Goal: Task Accomplishment & Management: Manage account settings

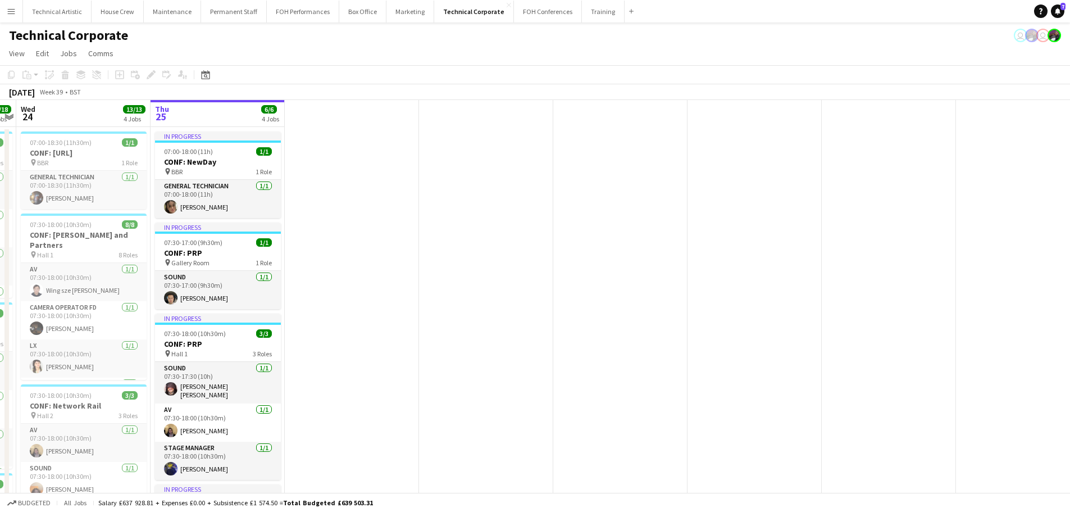
drag, startPoint x: 823, startPoint y: 217, endPoint x: 356, endPoint y: 151, distance: 472.0
click at [261, 156] on app-calendar-viewport "Sun 21 Mon 22 8/8 3 Jobs Tue 23 18/18 4 Jobs Wed 24 13/13 4 Jobs Thu 25 6/6 4 J…" at bounding box center [535, 421] width 1070 height 643
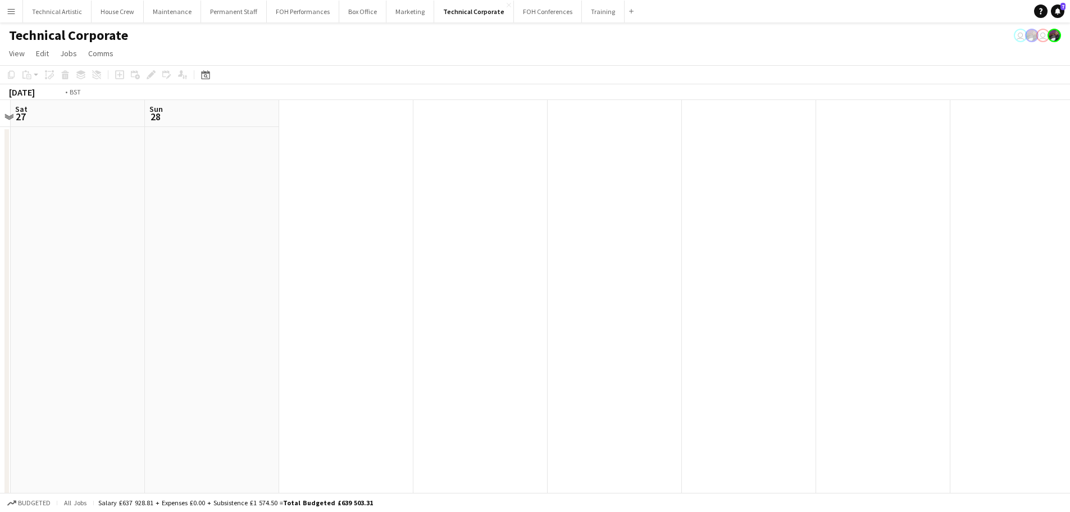
drag, startPoint x: 635, startPoint y: 173, endPoint x: 194, endPoint y: 104, distance: 446.8
click at [194, 104] on app-calendar-viewport "Wed 24 13/13 4 Jobs Thu 25 6/6 4 Jobs Fri 26 Sat 27 Sun 28 07:00-18:30 (11h30m)…" at bounding box center [535, 421] width 1070 height 643
drag, startPoint x: 149, startPoint y: 230, endPoint x: 817, endPoint y: 277, distance: 669.4
click at [154, 224] on app-calendar-viewport "Sat 4 Sun 5 Mon 6 5/5 2 Jobs Tue 7 Wed 8 07:30-18:00 (10h30m) 4/4 CONF: Climate…" at bounding box center [535, 421] width 1070 height 643
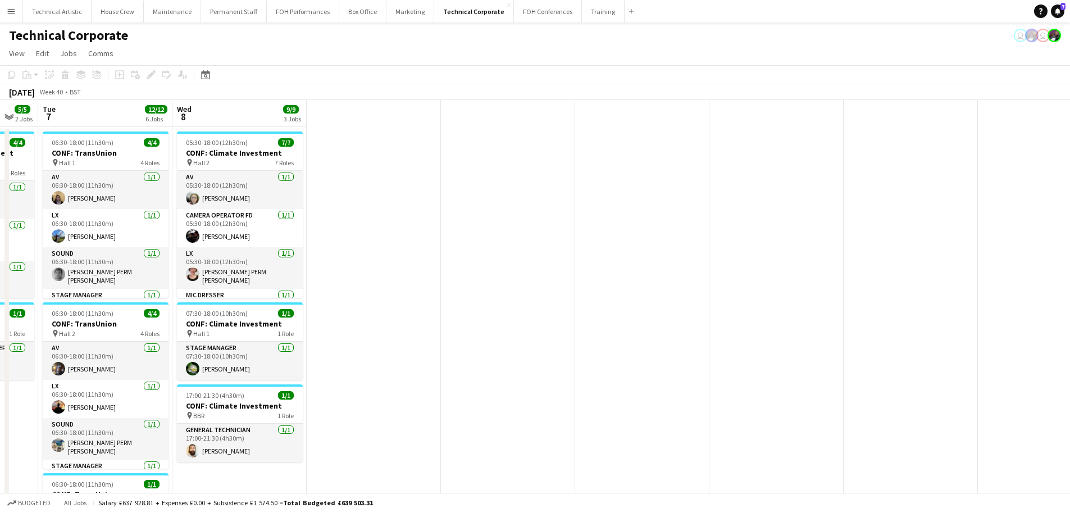
scroll to position [0, 671]
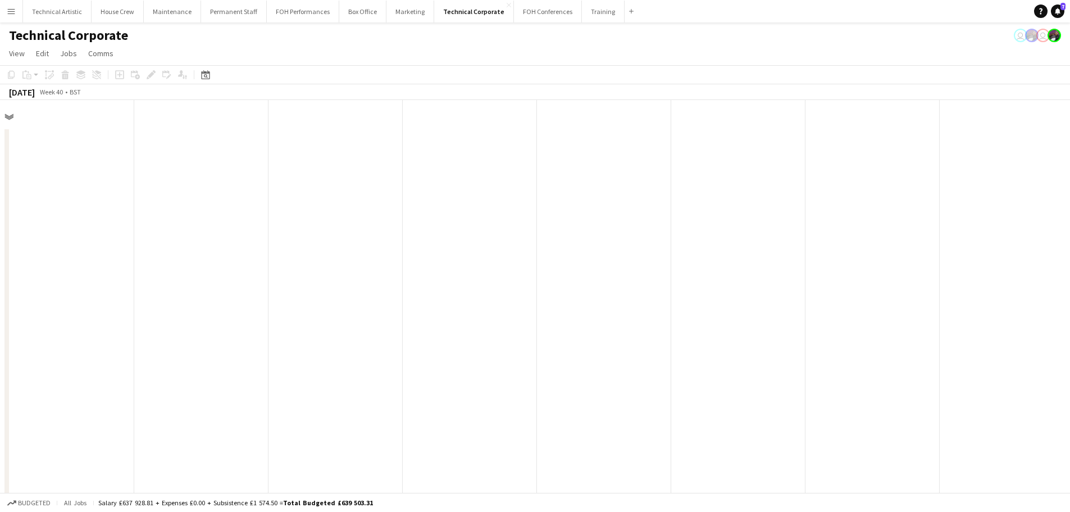
drag, startPoint x: 892, startPoint y: 298, endPoint x: 224, endPoint y: 209, distance: 674.2
click at [188, 222] on app-calendar-viewport "Sat 4 Sun 5 Mon 6 5/5 2 Jobs Tue 7 12/12 6 Jobs Wed 8 9/9 3 Jobs 07:30-18:00 (1…" at bounding box center [535, 466] width 1070 height 732
drag, startPoint x: 647, startPoint y: 284, endPoint x: 102, endPoint y: 276, distance: 544.9
click at [102, 276] on app-calendar-viewport "Tue 23 18/18 4 Jobs Wed 24 13/13 4 Jobs Thu 25 6/6 4 Jobs Fri 26 Sat 27 05:30-1…" at bounding box center [535, 466] width 1070 height 732
drag, startPoint x: 256, startPoint y: 298, endPoint x: 11, endPoint y: 238, distance: 252.1
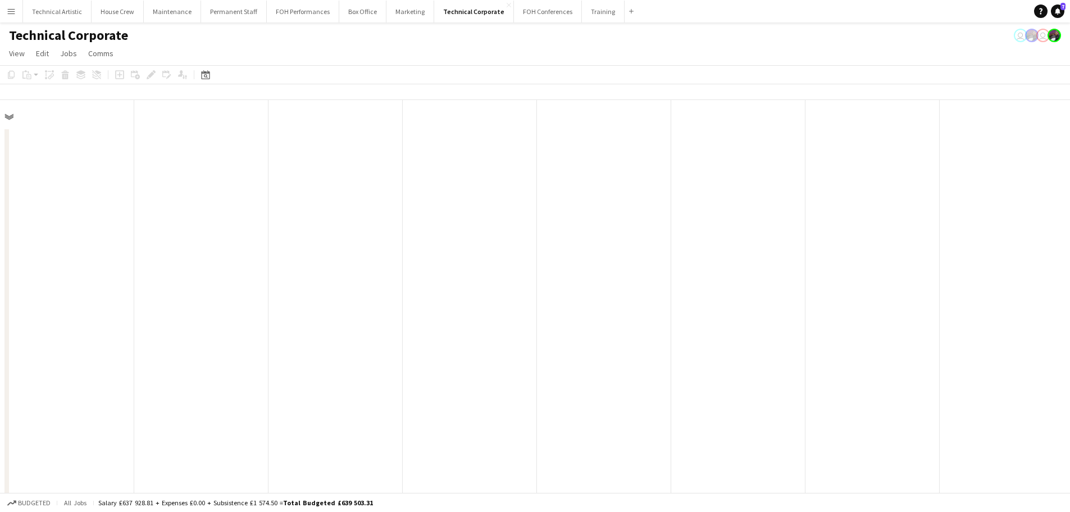
click at [0, 250] on app-calendar-viewport "Tue 23 18/18 4 Jobs Wed 24 13/13 4 Jobs Thu 25 6/6 4 Jobs Fri 26 Sat 27 05:30-1…" at bounding box center [535, 466] width 1070 height 732
drag, startPoint x: 472, startPoint y: 247, endPoint x: 74, endPoint y: 247, distance: 398.8
click at [74, 247] on app-calendar-viewport "Tue 23 18/18 4 Jobs Wed 24 13/13 4 Jobs Thu 25 6/6 4 Jobs Fri 26 Sat 27 05:30-1…" at bounding box center [535, 466] width 1070 height 732
click at [202, 76] on icon "Date picker" at bounding box center [205, 74] width 9 height 9
click at [295, 116] on span "Next month" at bounding box center [296, 113] width 22 height 22
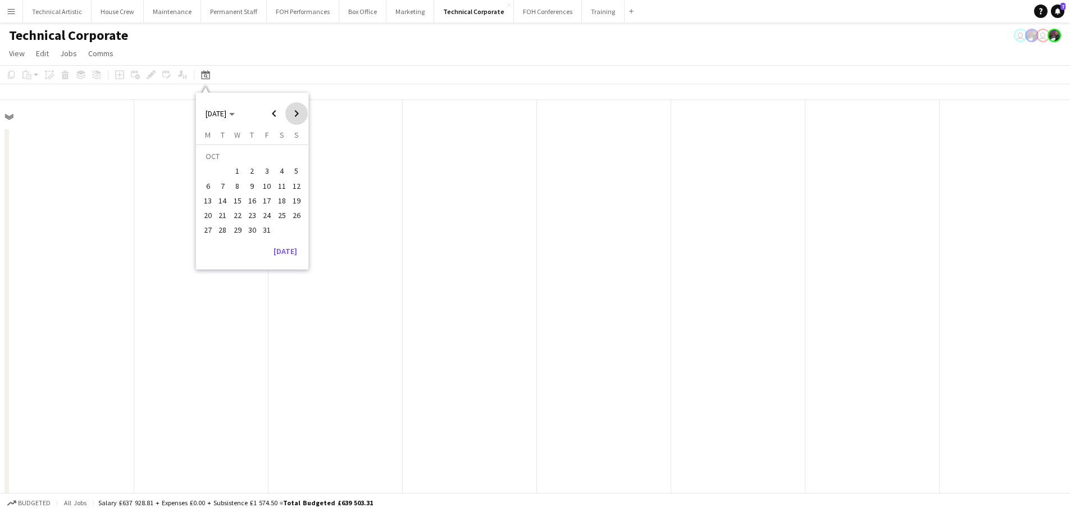
click at [295, 116] on span "Next month" at bounding box center [296, 113] width 22 height 22
click at [266, 188] on span "14" at bounding box center [266, 188] width 13 height 13
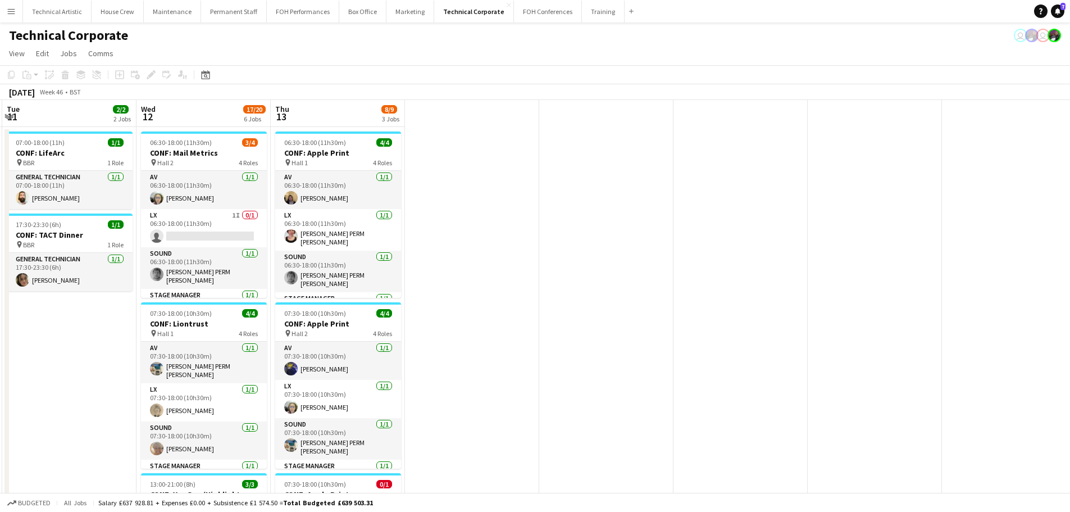
scroll to position [0, 227]
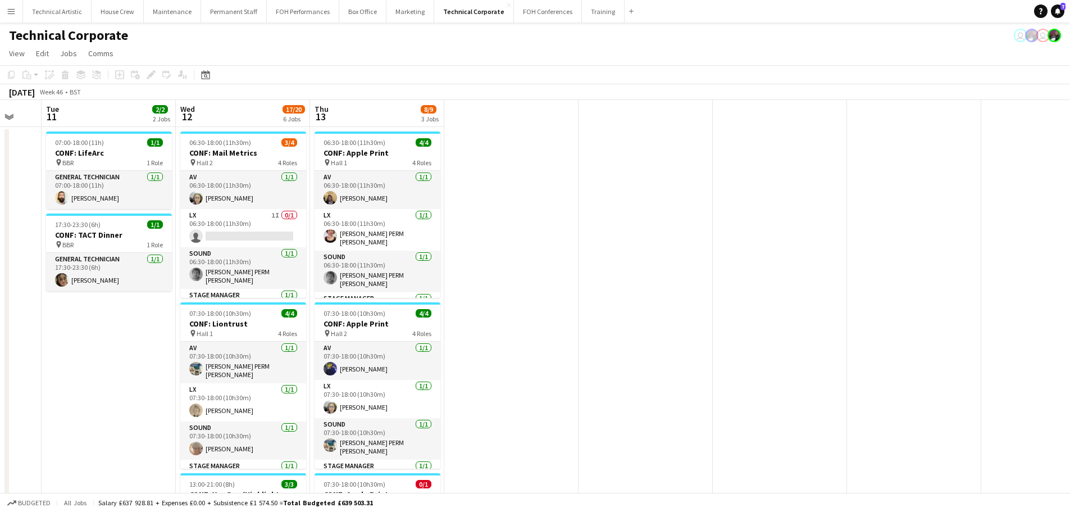
drag, startPoint x: 316, startPoint y: 219, endPoint x: 716, endPoint y: 179, distance: 402.4
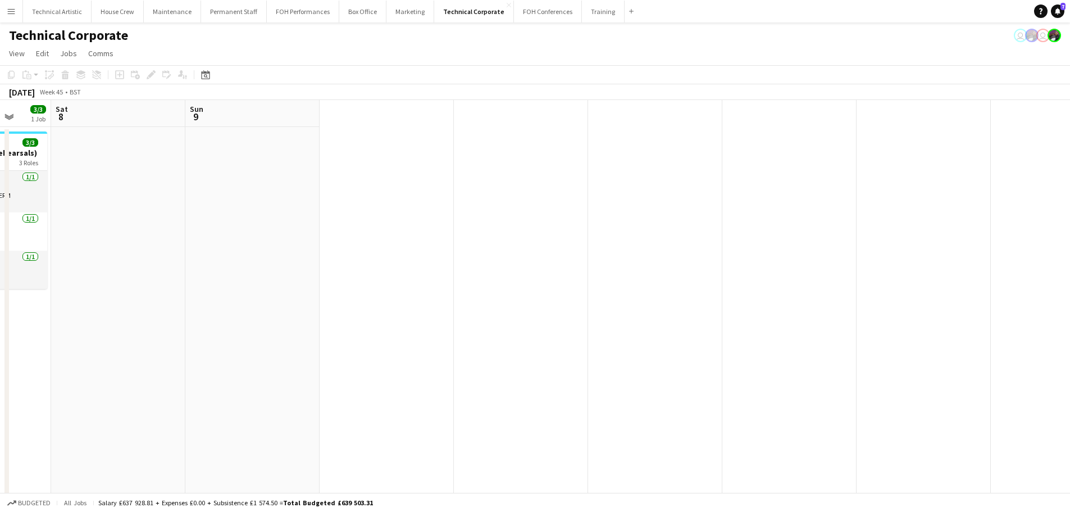
drag, startPoint x: 595, startPoint y: 214, endPoint x: 1035, endPoint y: 234, distance: 440.2
drag, startPoint x: 1035, startPoint y: 234, endPoint x: 994, endPoint y: 230, distance: 41.2
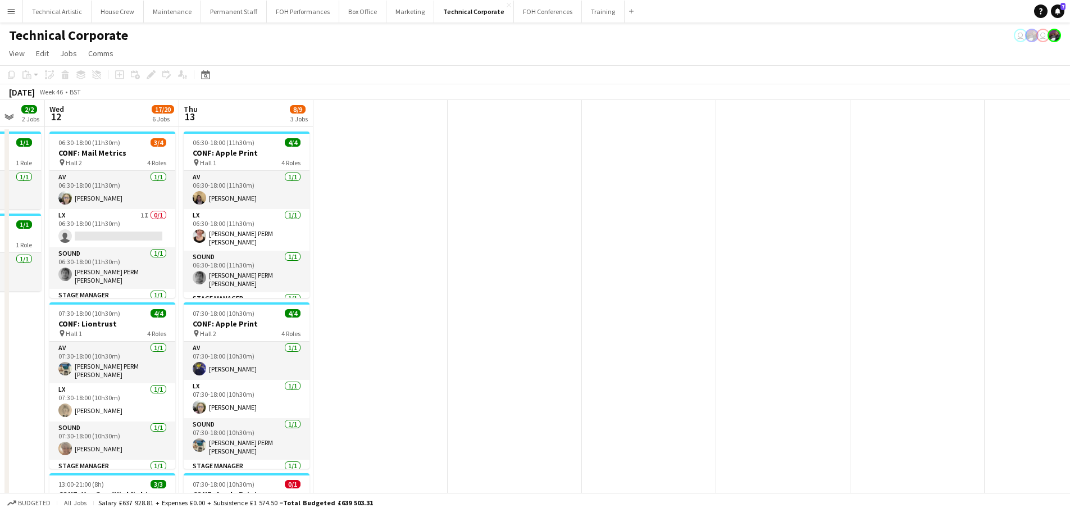
drag, startPoint x: 351, startPoint y: 228, endPoint x: 315, endPoint y: 222, distance: 37.0
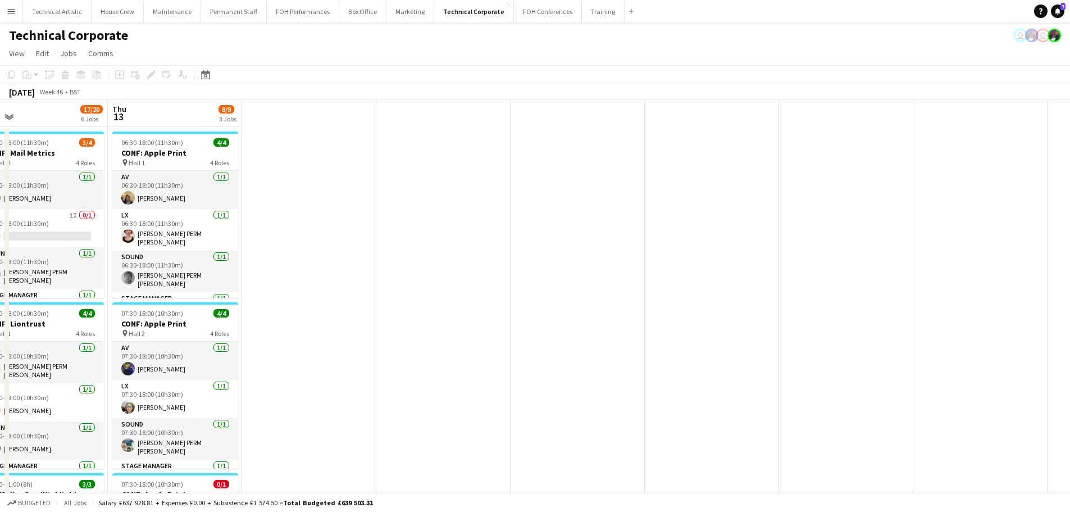
drag, startPoint x: 570, startPoint y: 205, endPoint x: 377, endPoint y: 129, distance: 207.2
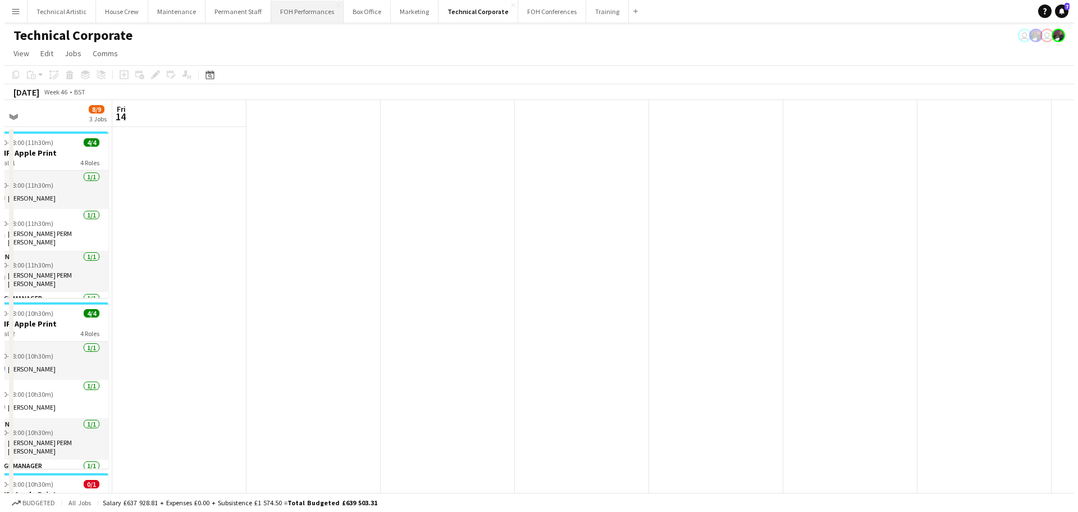
scroll to position [0, 441]
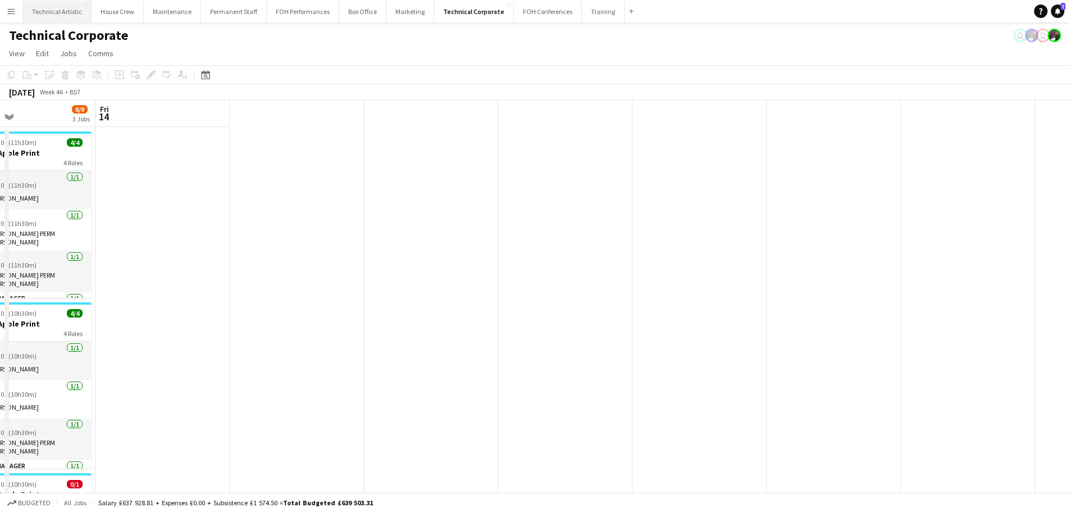
click at [58, 18] on button "Technical Artistic Close" at bounding box center [57, 12] width 69 height 22
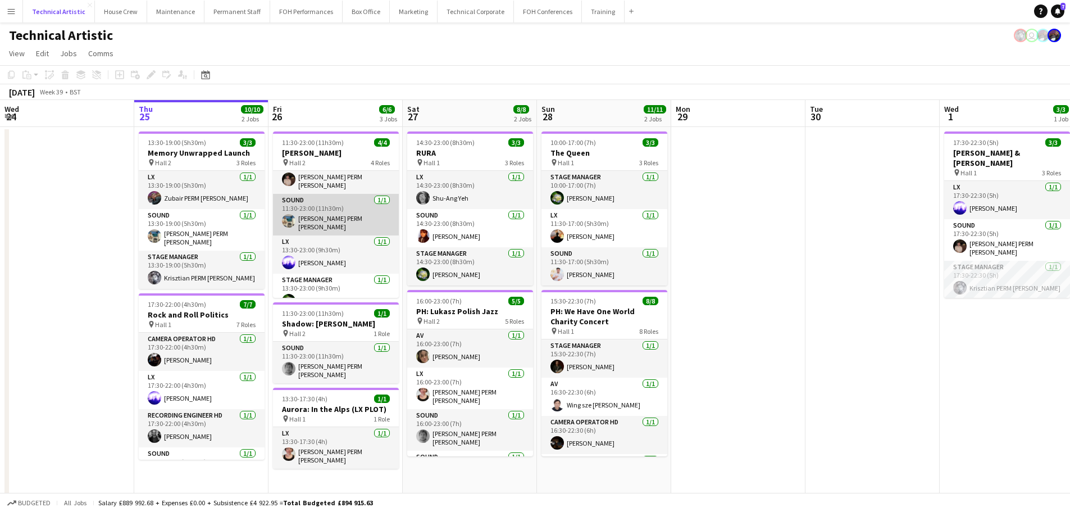
scroll to position [26, 0]
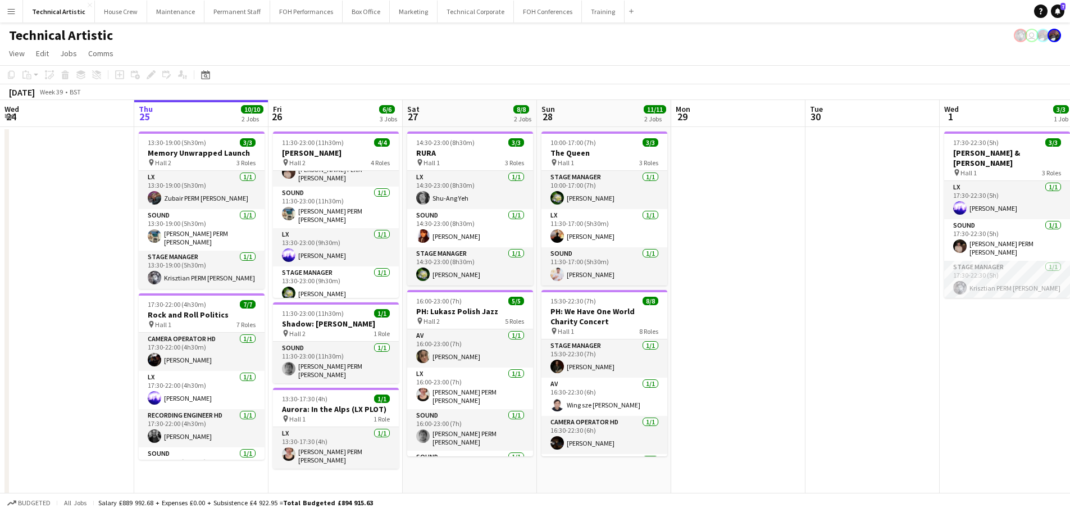
click at [323, 163] on div "pin Hall 2 4 Roles" at bounding box center [336, 162] width 126 height 9
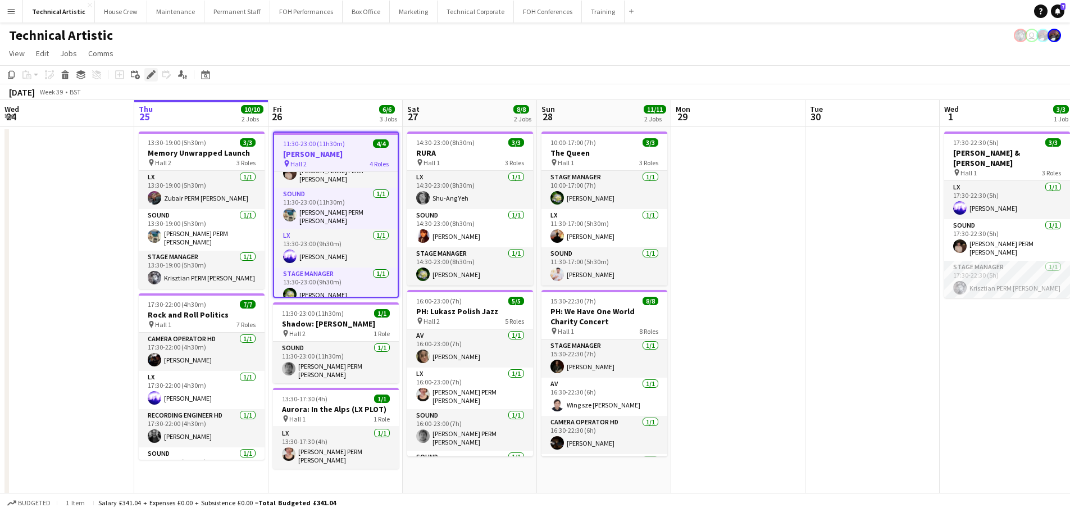
click at [153, 78] on icon "Edit" at bounding box center [151, 74] width 9 height 9
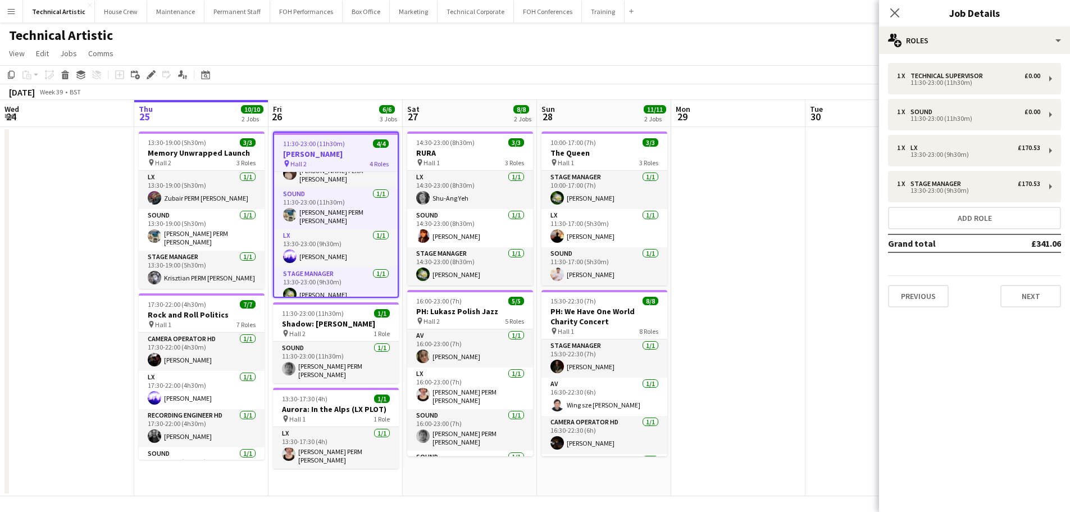
click at [919, 206] on div "1 x Technical Supervisor £0.00 11:30-23:00 (11h30m) 1 x Sound £0.00 11:30-23:00…" at bounding box center [974, 185] width 191 height 244
click at [922, 209] on button "Add role" at bounding box center [974, 218] width 173 height 22
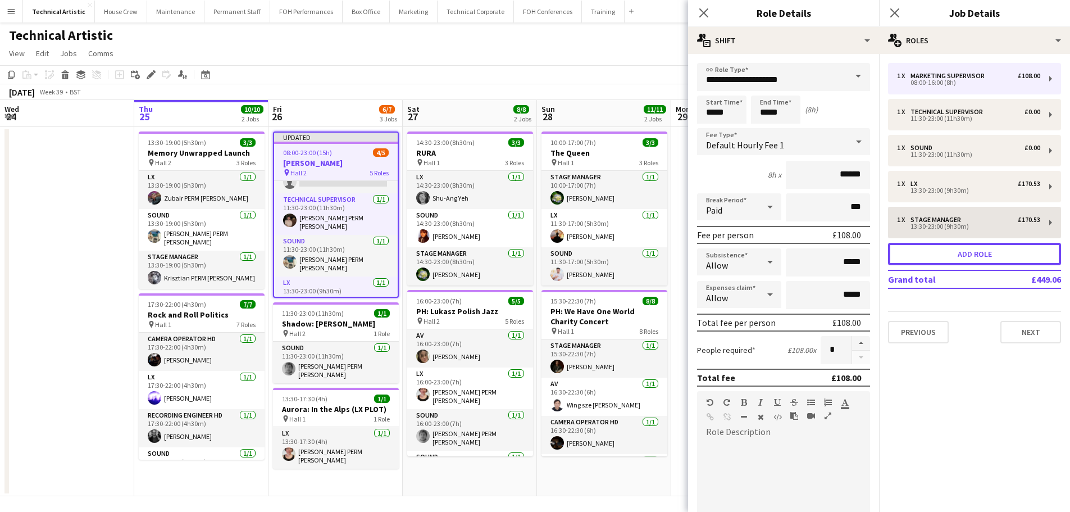
scroll to position [64, 0]
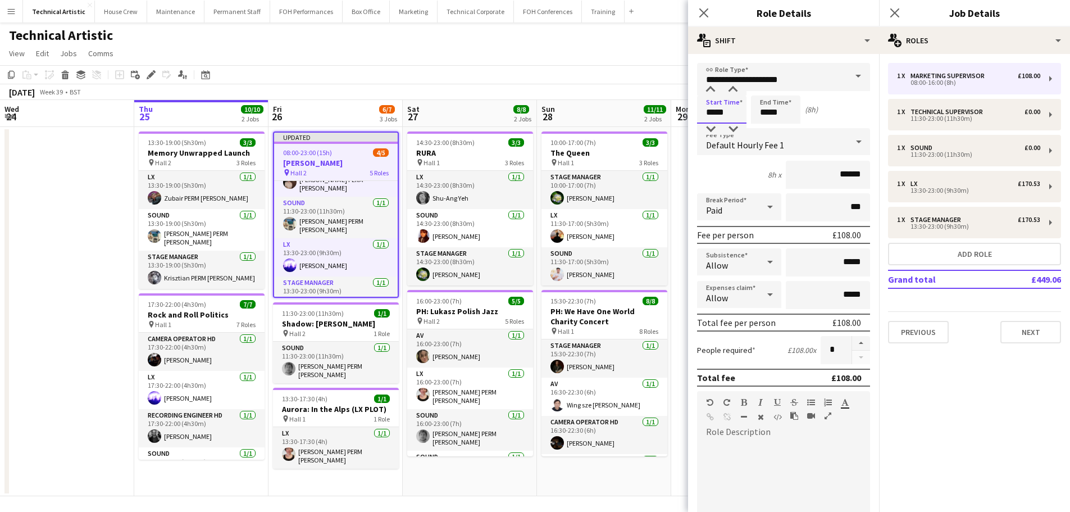
drag, startPoint x: 742, startPoint y: 112, endPoint x: 658, endPoint y: 119, distance: 83.9
click at [658, 119] on body "Menu Boards Boards Boards All jobs Status Workforce Workforce My Workforce Recr…" at bounding box center [535, 257] width 1070 height 515
type input "*****"
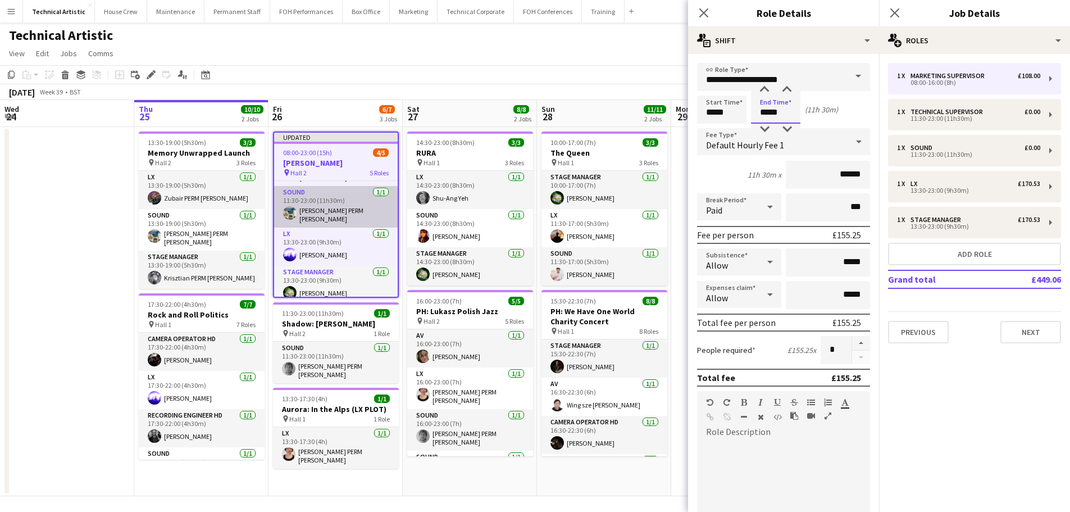
scroll to position [75, 0]
type input "*****"
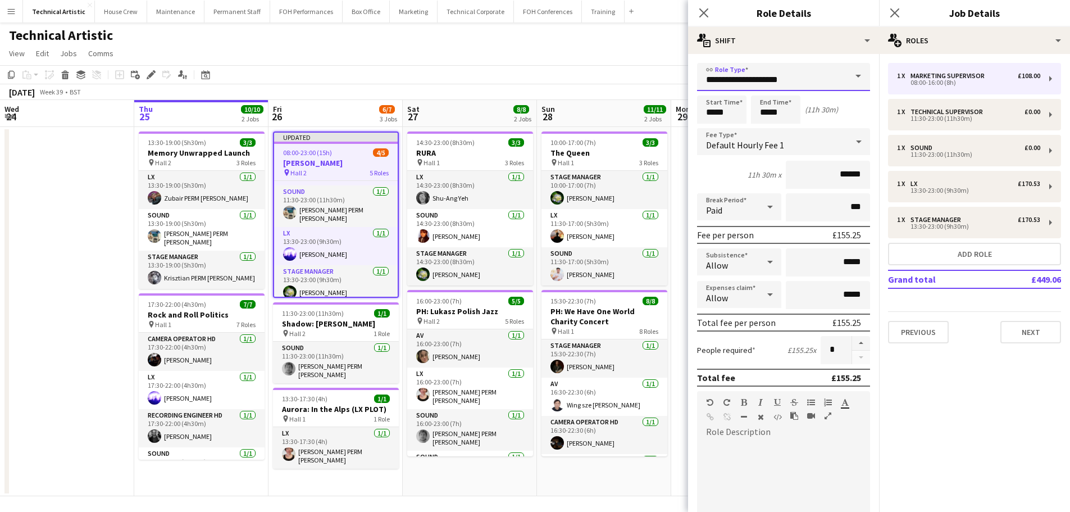
click at [822, 83] on input "**********" at bounding box center [783, 77] width 173 height 28
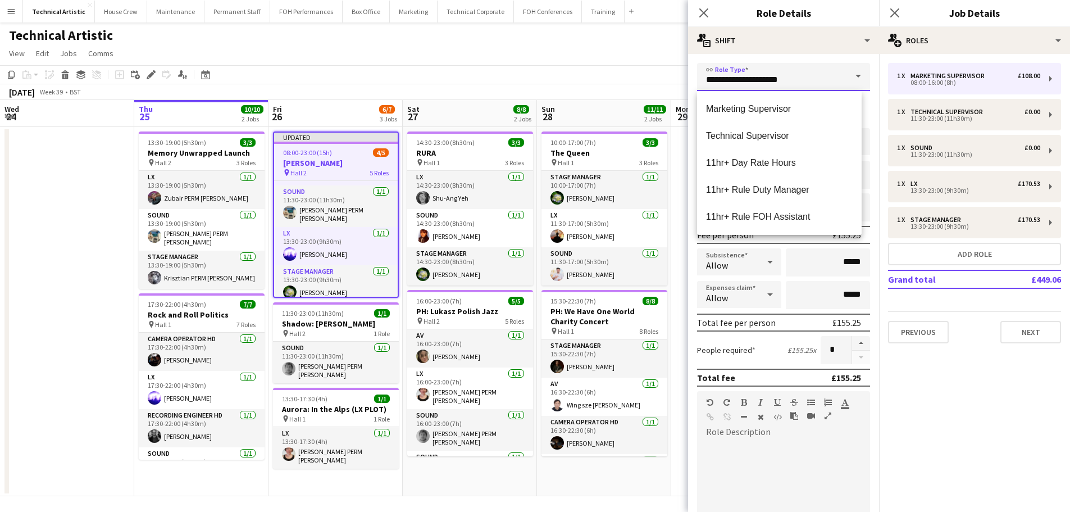
drag, startPoint x: 705, startPoint y: 83, endPoint x: 630, endPoint y: 83, distance: 75.8
click at [630, 83] on body "Menu Boards Boards Boards All jobs Status Workforce Workforce My Workforce Recr…" at bounding box center [535, 257] width 1070 height 515
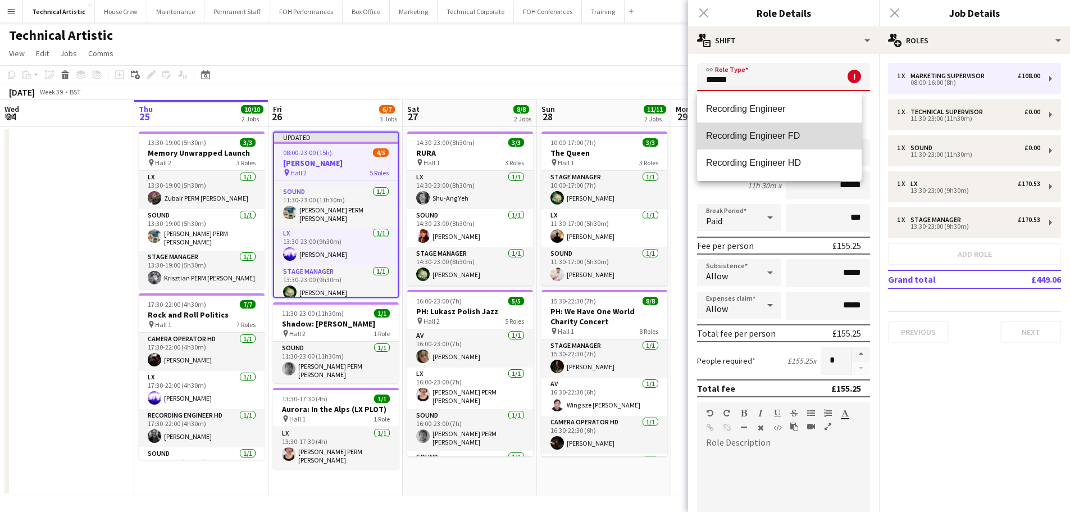
click at [781, 141] on span "Recording Engineer FD" at bounding box center [779, 135] width 147 height 11
type input "**********"
type input "*******"
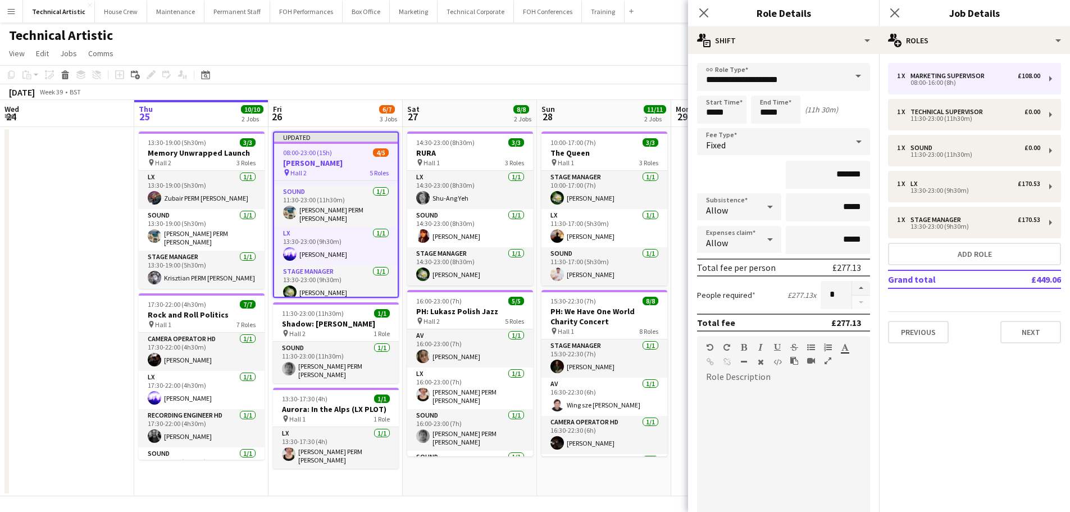
click at [488, 79] on app-toolbar "Copy Paste Paste Ctrl+V Paste with crew Ctrl+Shift+V Paste linked Job [GEOGRAPH…" at bounding box center [535, 74] width 1070 height 19
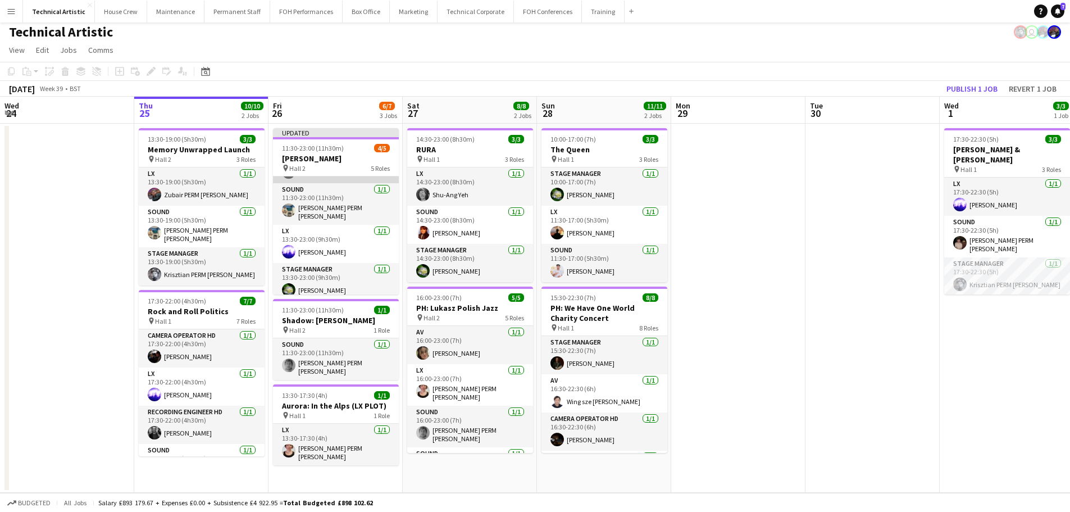
scroll to position [0, 0]
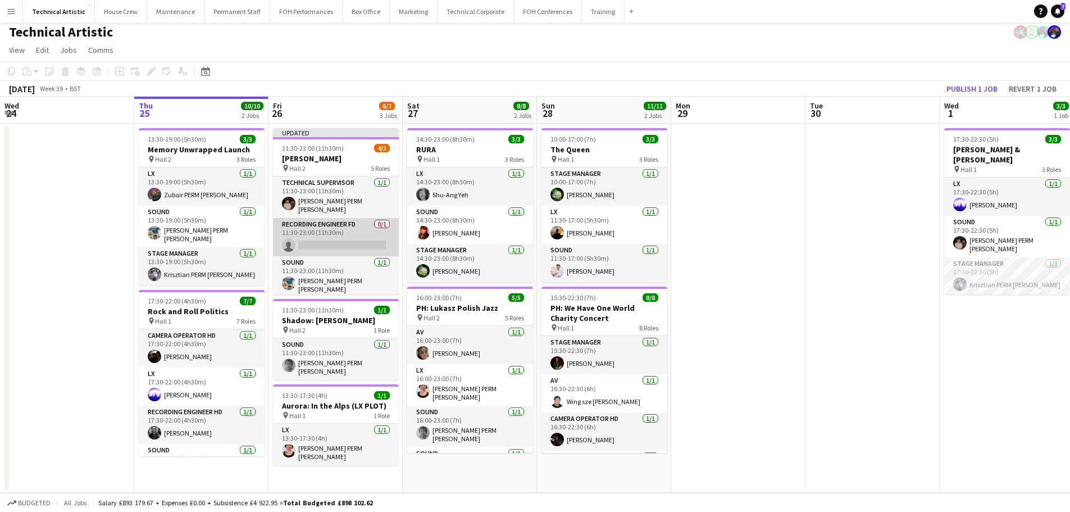
click at [352, 236] on app-card-role "Recording Engineer FD 0/1 11:30-23:00 (11h30m) single-neutral-actions" at bounding box center [336, 237] width 126 height 38
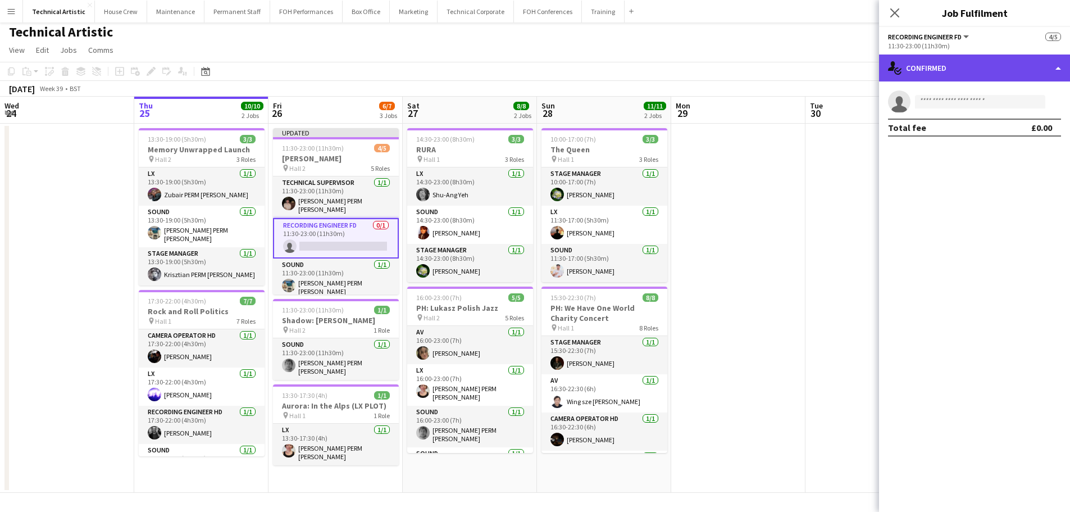
click at [1027, 63] on div "single-neutral-actions-check-2 Confirmed" at bounding box center [974, 67] width 191 height 27
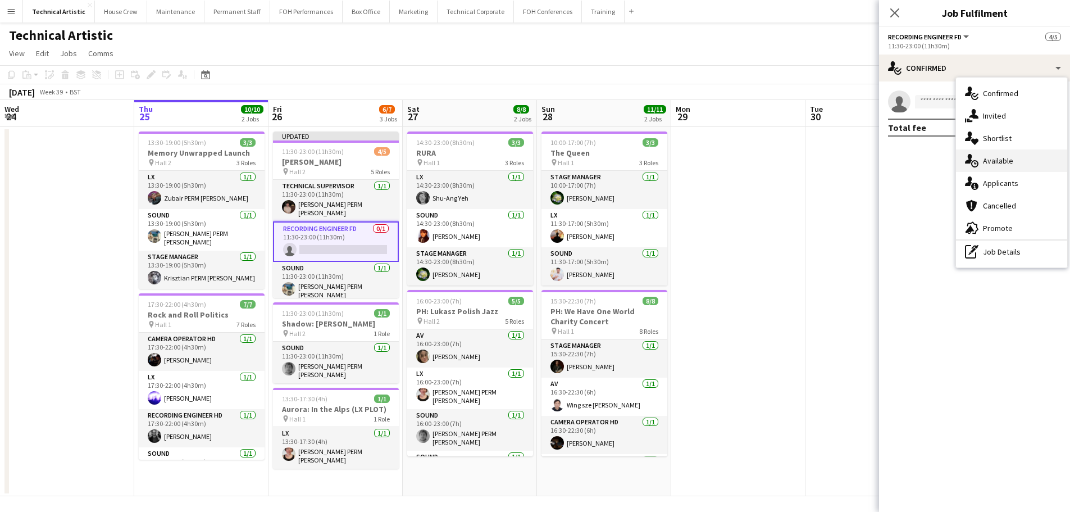
click at [1010, 159] on span "Available" at bounding box center [998, 161] width 30 height 10
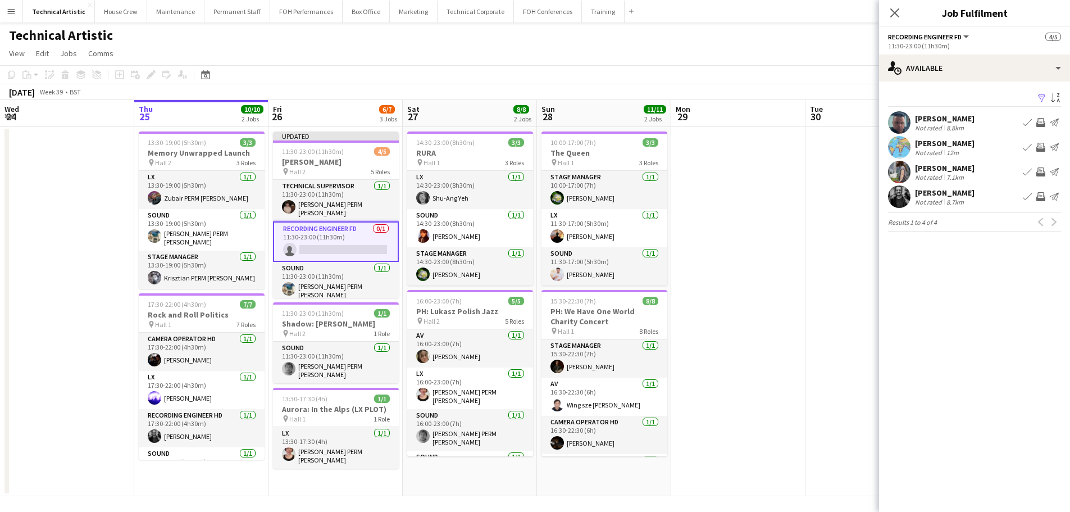
click at [327, 238] on app-card-role "Recording Engineer FD 0/1 11:30-23:00 (11h30m) single-neutral-actions" at bounding box center [336, 241] width 126 height 40
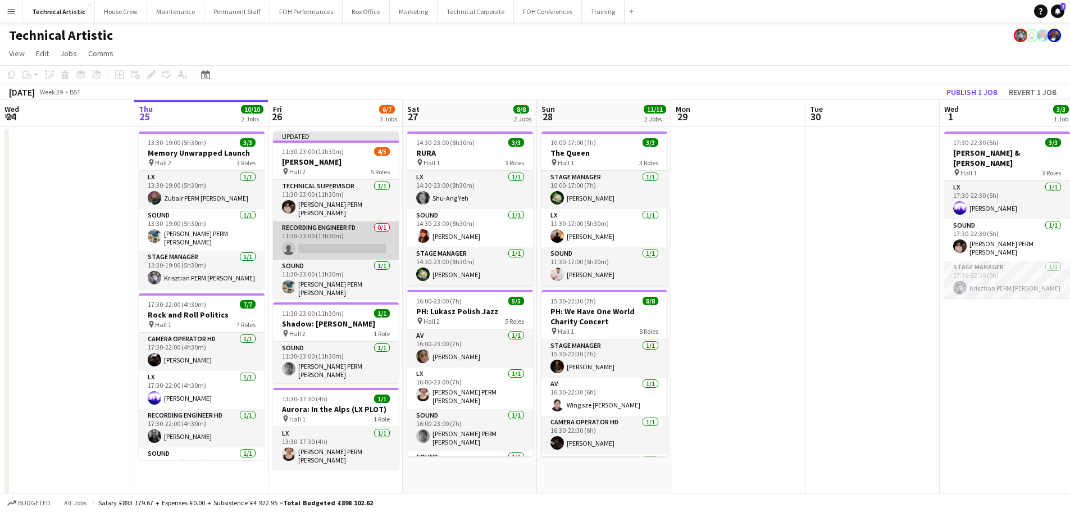
click at [327, 238] on app-card-role "Recording Engineer FD 0/1 11:30-23:00 (11h30m) single-neutral-actions" at bounding box center [336, 240] width 126 height 38
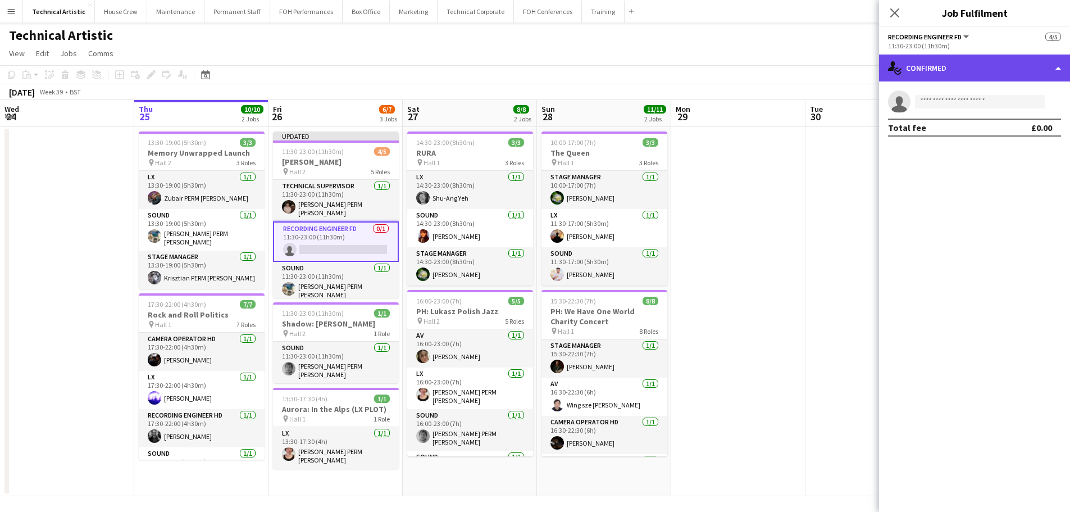
click at [926, 56] on div "single-neutral-actions-check-2 Confirmed" at bounding box center [974, 67] width 191 height 27
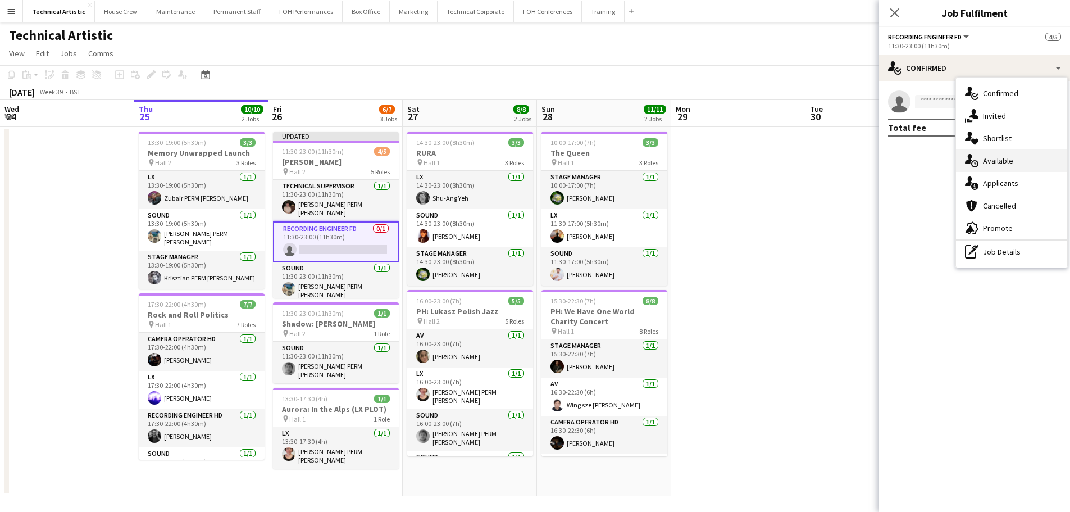
click at [958, 152] on div "single-neutral-actions-upload Available" at bounding box center [1011, 160] width 111 height 22
